Goal: Task Accomplishment & Management: Use online tool/utility

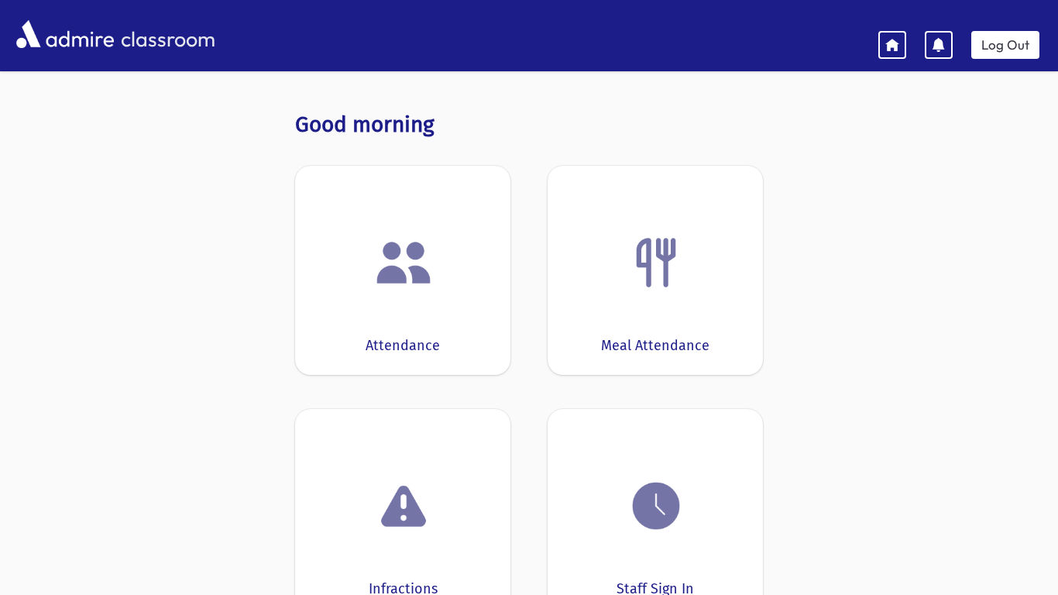
click at [382, 332] on div "Attendance" at bounding box center [402, 270] width 215 height 209
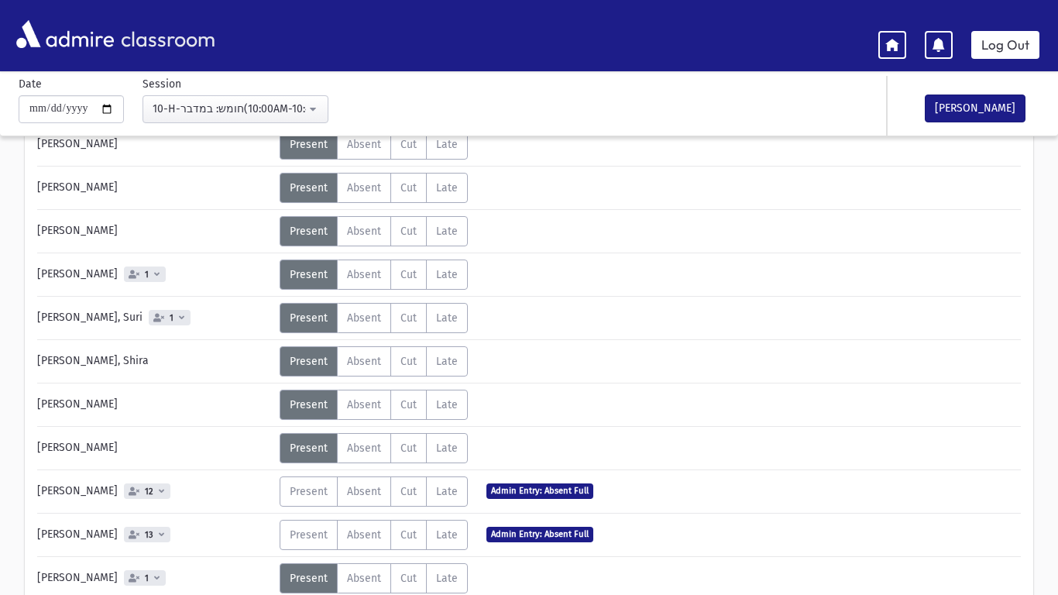
scroll to position [312, 0]
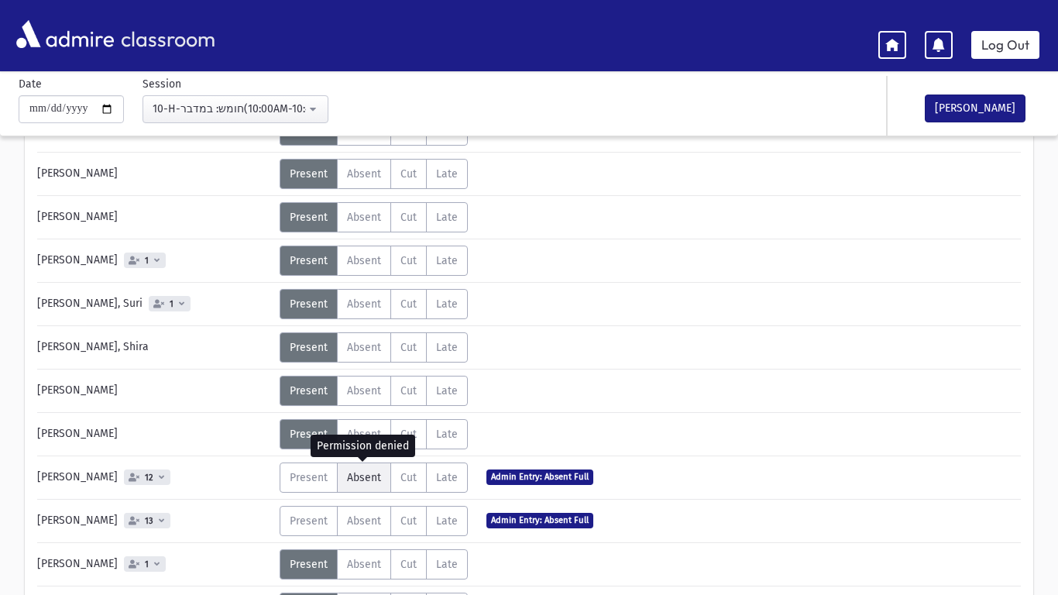
click at [384, 478] on label "Absent A" at bounding box center [364, 477] width 54 height 30
click at [363, 482] on span "Absent" at bounding box center [364, 477] width 34 height 13
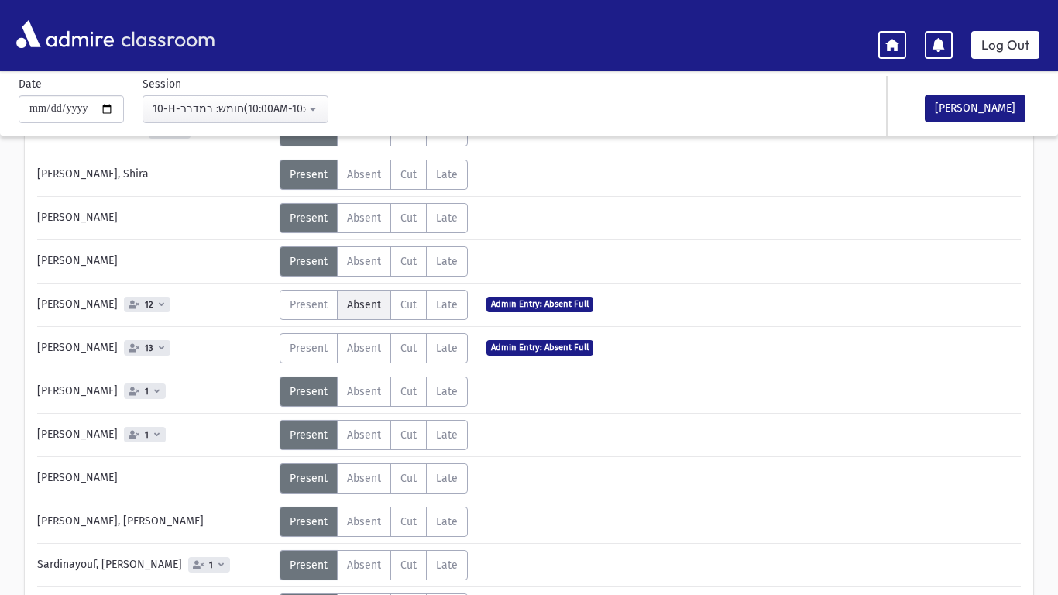
scroll to position [505, 0]
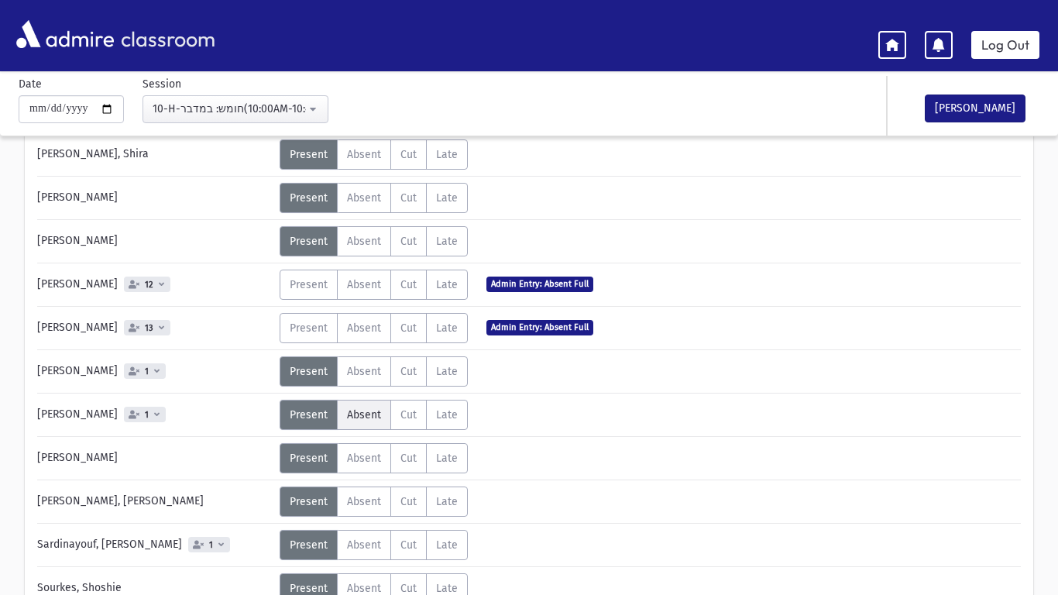
click at [365, 413] on span "Absent" at bounding box center [364, 414] width 34 height 13
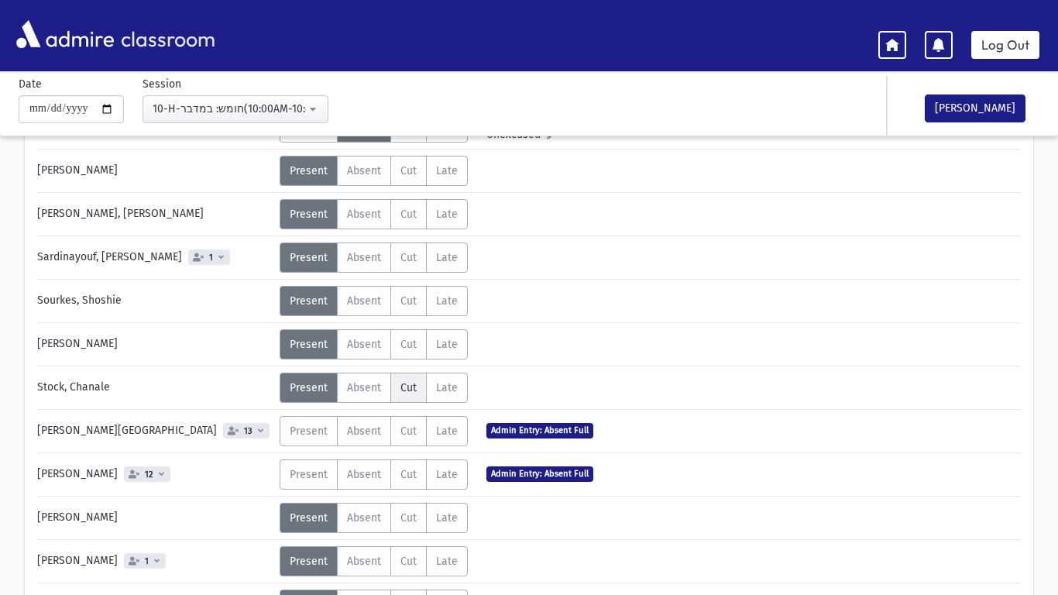
scroll to position [799, 0]
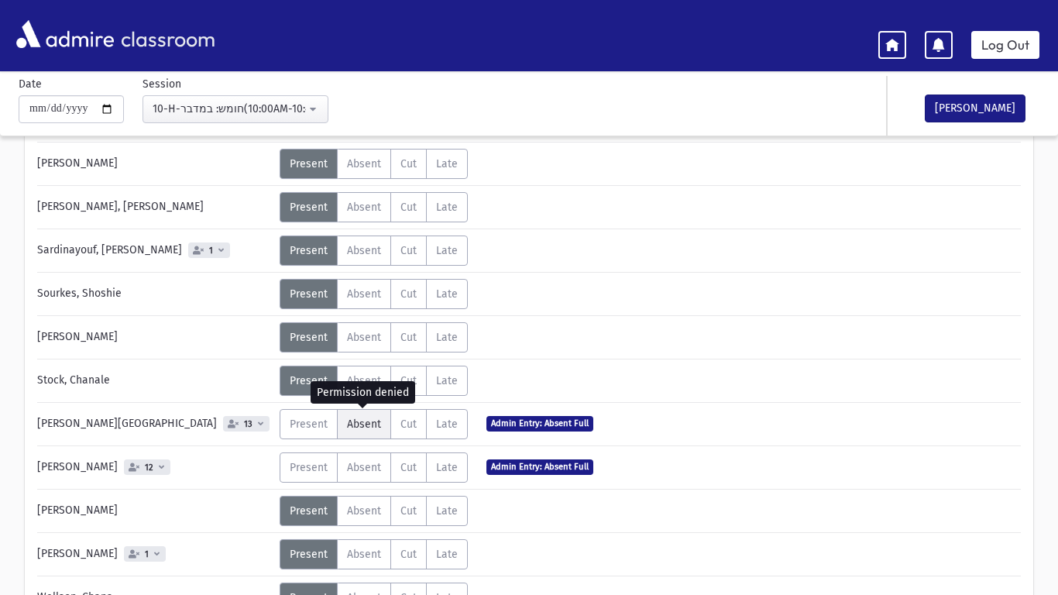
click at [358, 425] on span "Absent" at bounding box center [364, 423] width 34 height 13
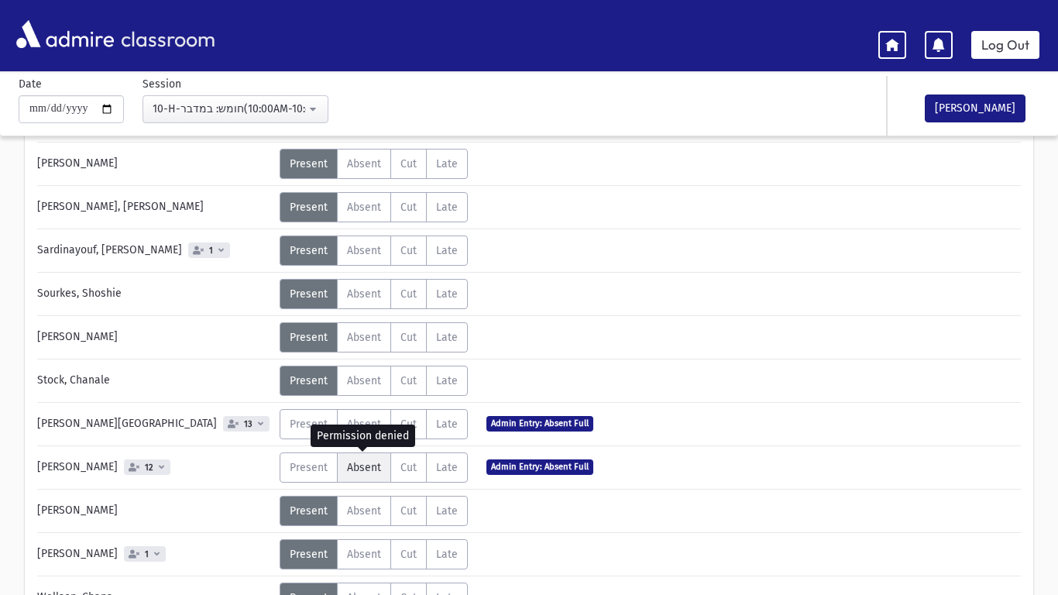
click at [352, 466] on span "Absent" at bounding box center [364, 467] width 34 height 13
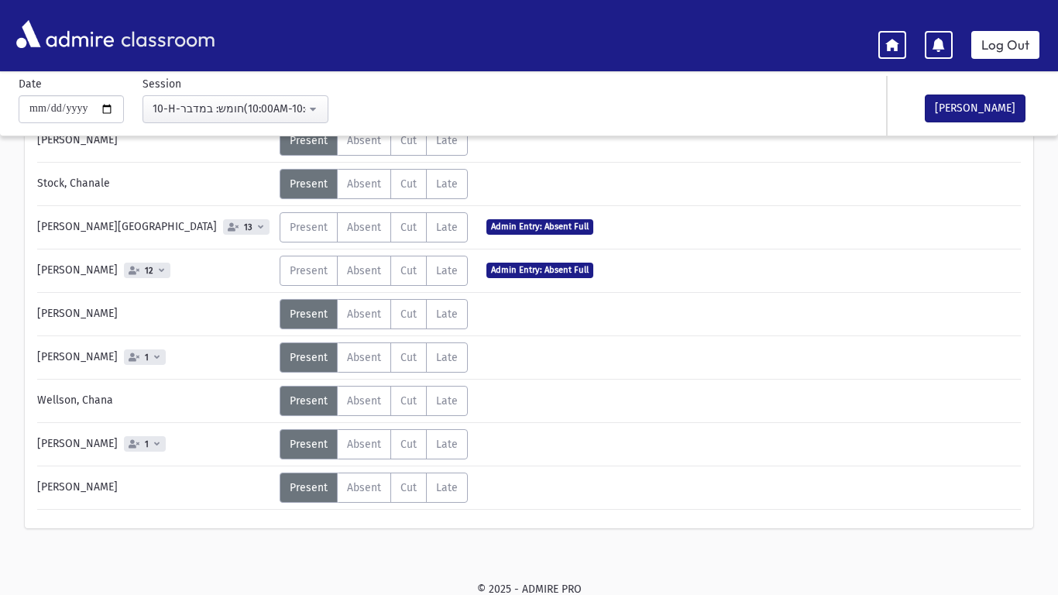
scroll to position [996, 0]
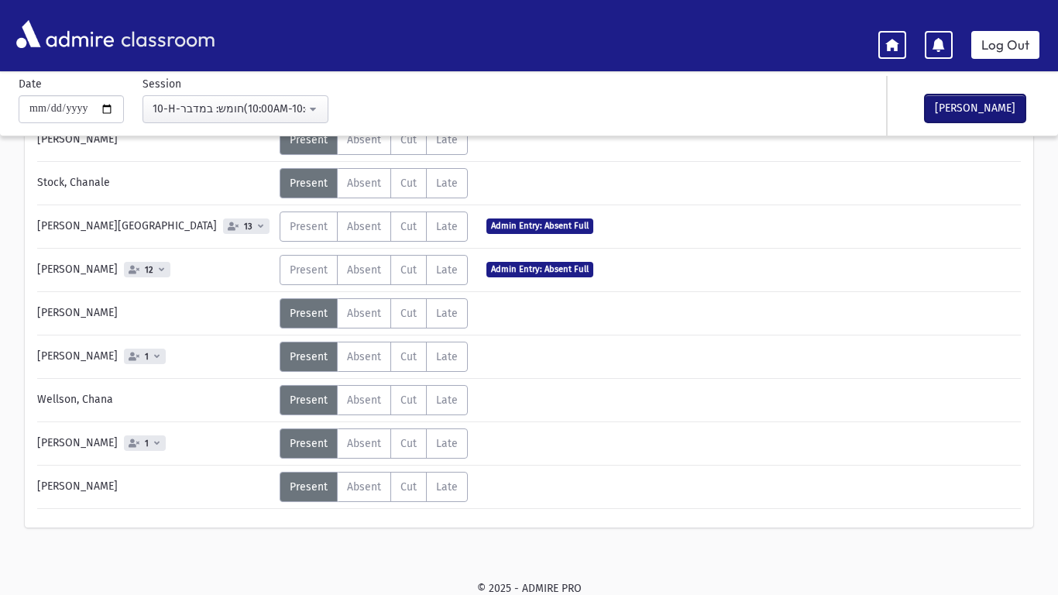
click at [965, 111] on button "[PERSON_NAME]" at bounding box center [974, 108] width 101 height 28
